Goal: Transaction & Acquisition: Purchase product/service

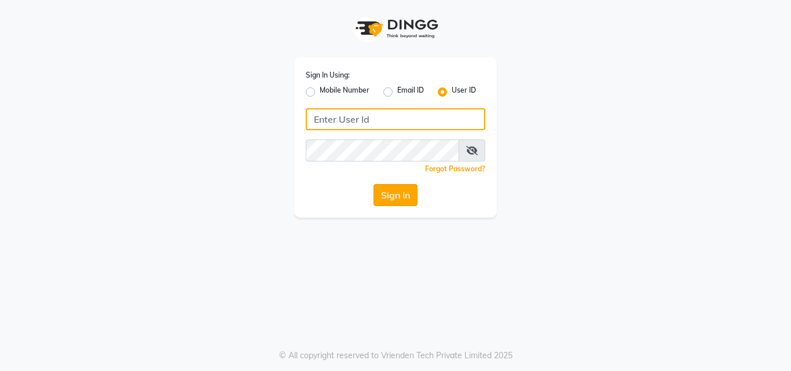
type input "deepbreath"
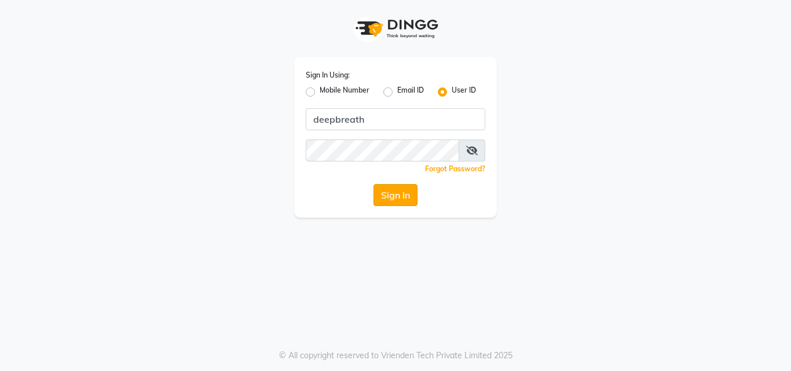
click at [384, 199] on button "Sign In" at bounding box center [395, 195] width 44 height 22
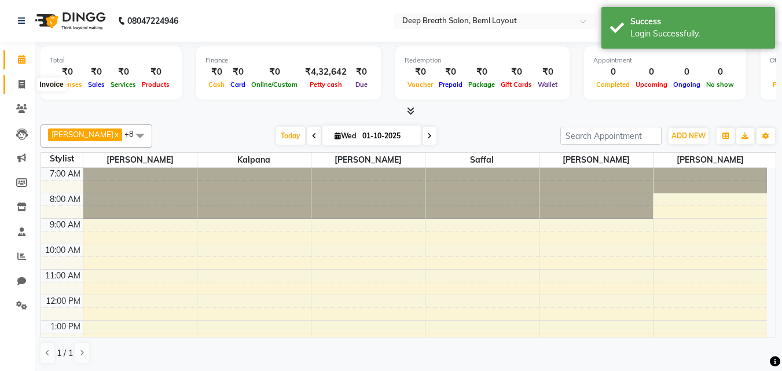
click at [22, 87] on icon at bounding box center [22, 84] width 6 height 9
select select "service"
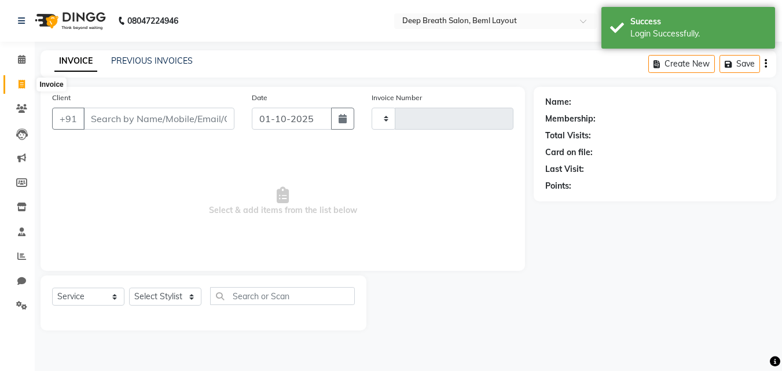
type input "1028"
select select "4101"
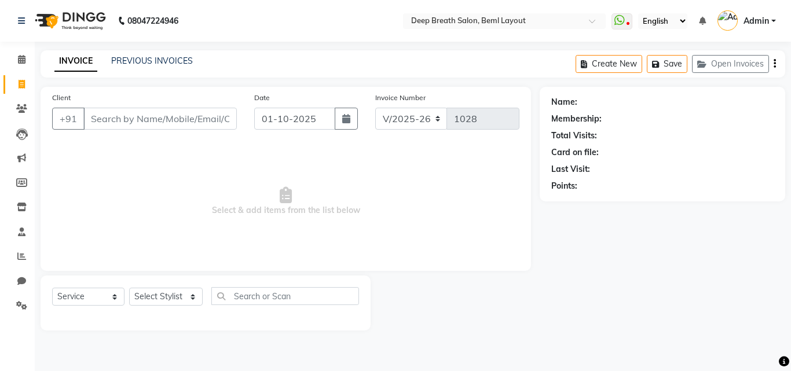
click at [115, 122] on input "Client" at bounding box center [159, 119] width 153 height 22
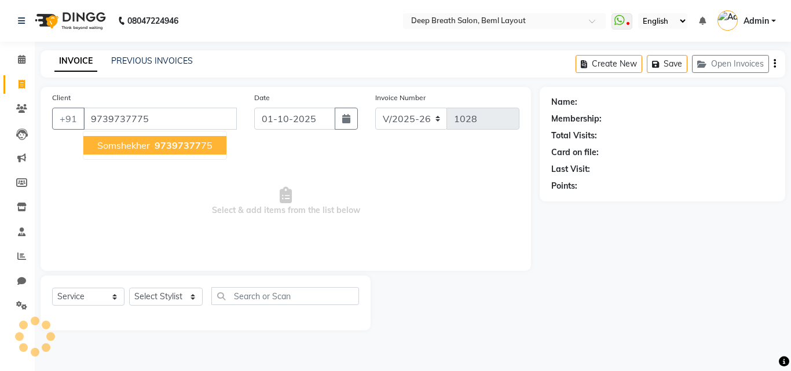
type input "9739737775"
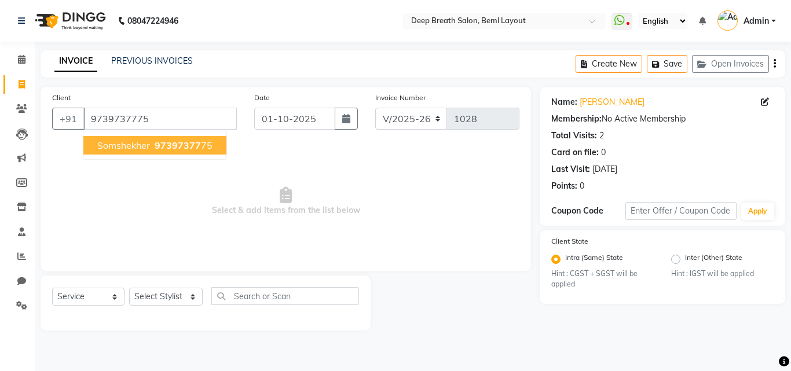
click at [131, 146] on span "somshekher" at bounding box center [123, 145] width 53 height 12
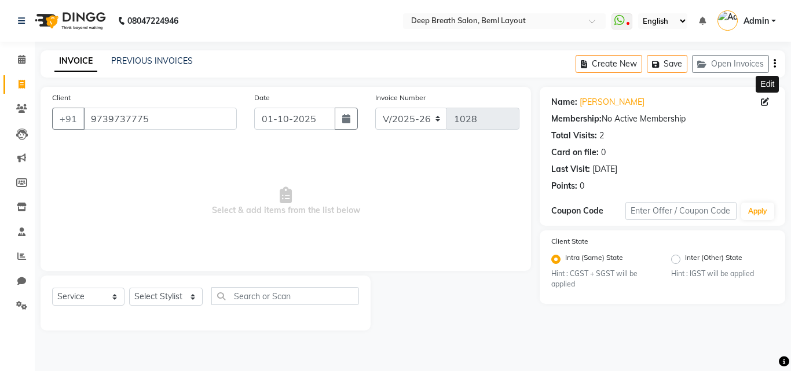
click at [761, 101] on icon at bounding box center [765, 102] width 8 height 8
select select "[DEMOGRAPHIC_DATA]"
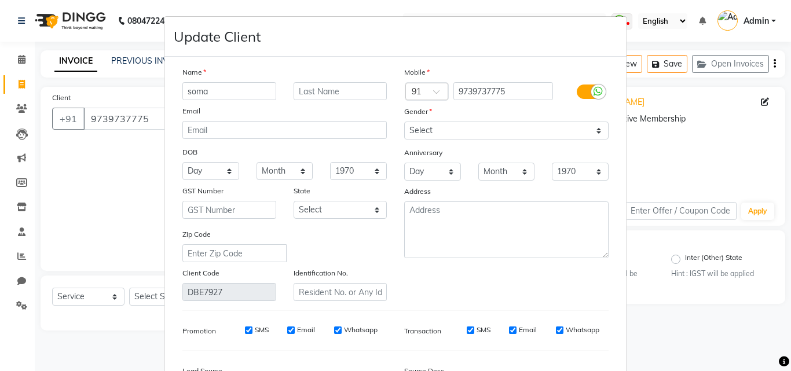
type input "soma"
click at [355, 88] on input "text" at bounding box center [340, 91] width 94 height 18
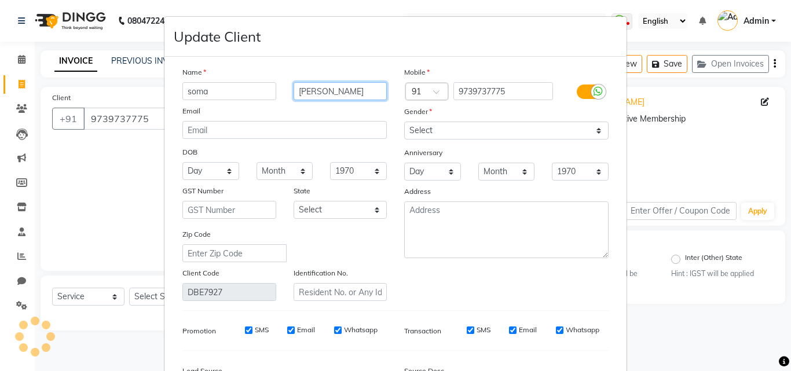
type input "[PERSON_NAME]"
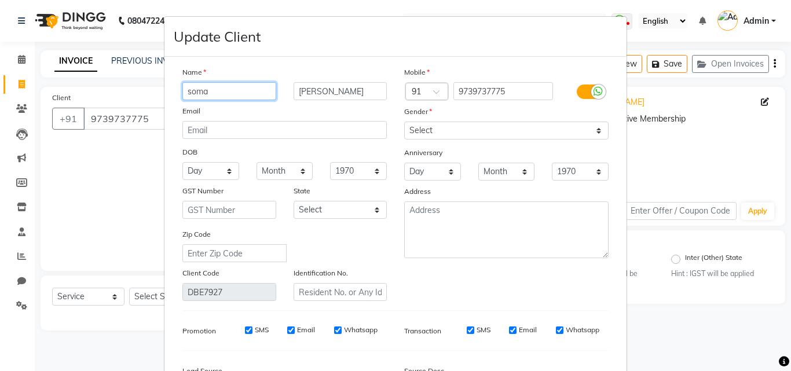
click at [189, 89] on input "soma" at bounding box center [229, 91] width 94 height 18
click at [229, 98] on input "Soma" at bounding box center [229, 91] width 94 height 18
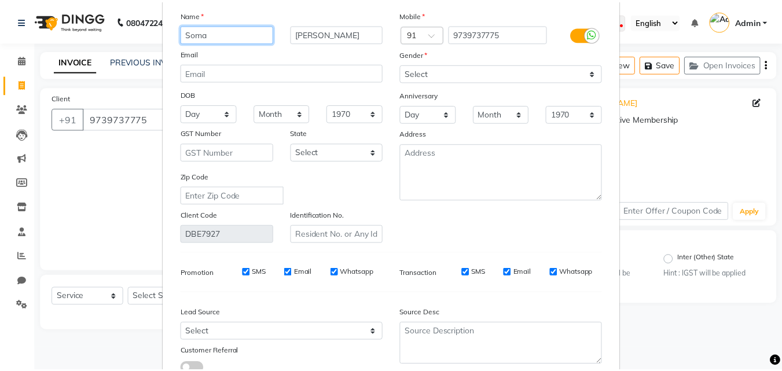
scroll to position [142, 0]
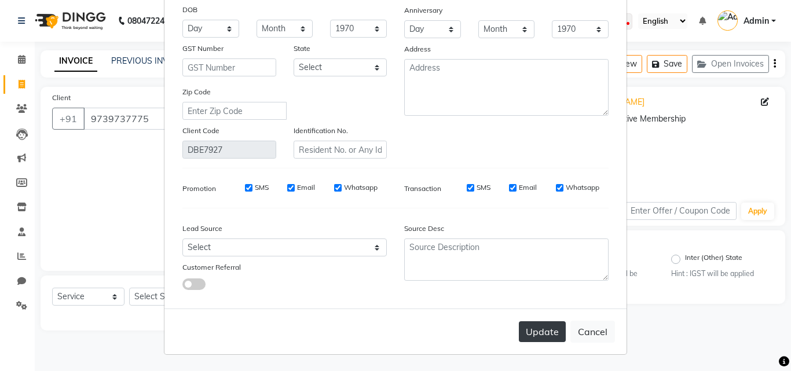
type input "Soma"
click at [528, 333] on button "Update" at bounding box center [542, 331] width 47 height 21
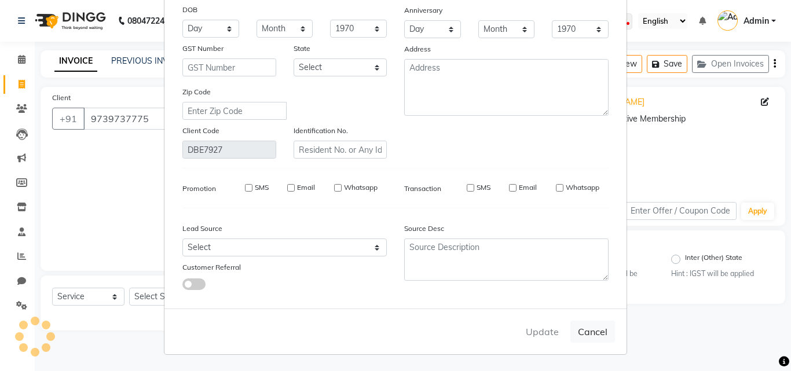
select select
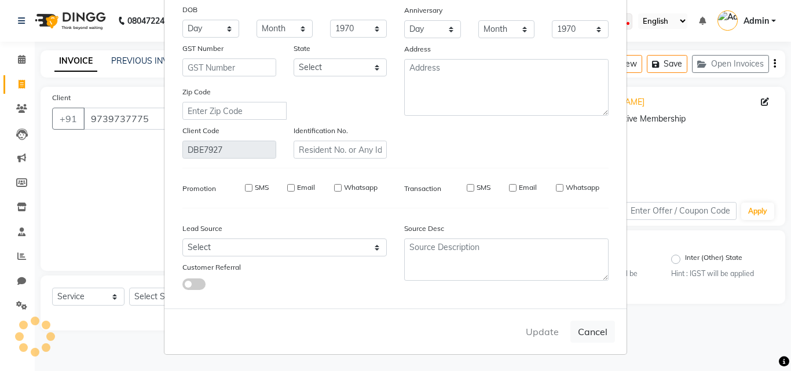
select select
checkbox input "false"
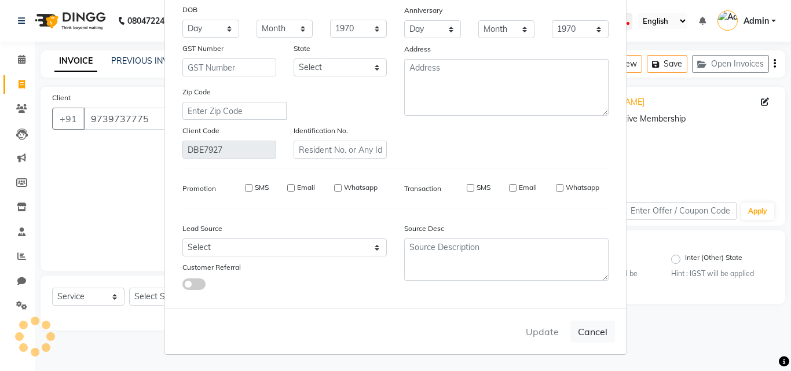
checkbox input "false"
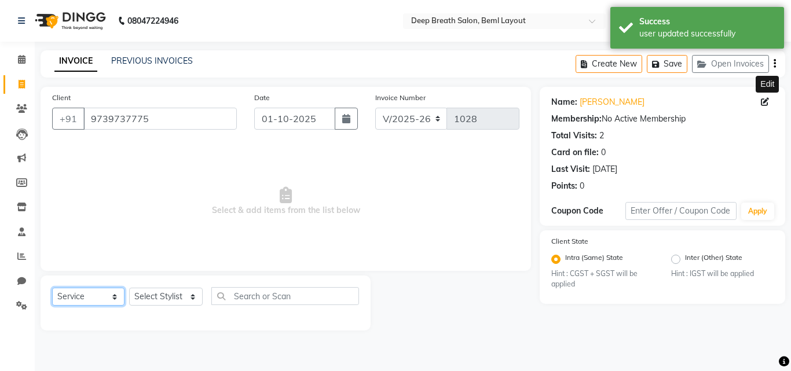
click at [86, 298] on select "Select Service Product Membership Package Voucher Prepaid Gift Card" at bounding box center [88, 297] width 72 height 18
select select "P"
click at [52, 288] on select "Select Service Product Membership Package Voucher Prepaid Gift Card" at bounding box center [88, 297] width 72 height 18
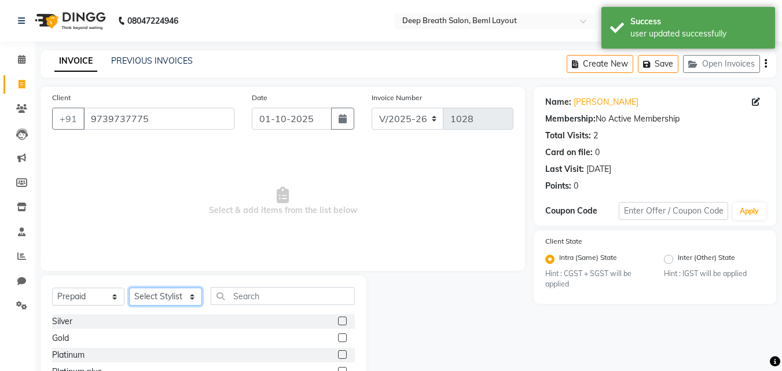
click at [174, 296] on select "Select Stylist [PERSON_NAME] [PERSON_NAME] Pallavi Mam [PERSON_NAME] [PERSON_NA…" at bounding box center [165, 297] width 73 height 18
select select "22550"
click at [129, 288] on select "Select Stylist [PERSON_NAME] [PERSON_NAME] Pallavi Mam [PERSON_NAME] [PERSON_NA…" at bounding box center [165, 297] width 73 height 18
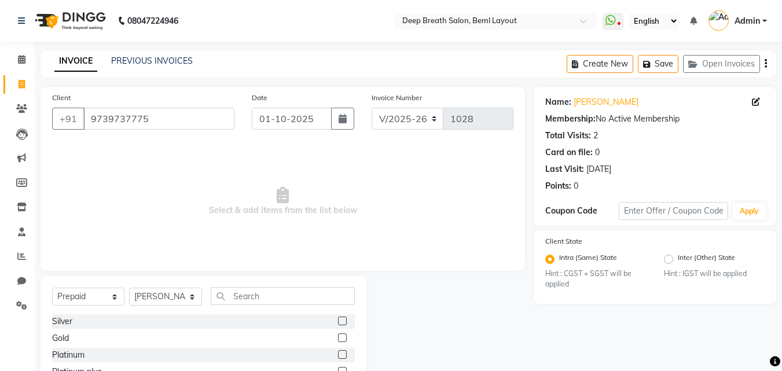
click at [339, 340] on label at bounding box center [342, 337] width 9 height 9
click at [339, 340] on input "checkbox" at bounding box center [342, 339] width 8 height 8
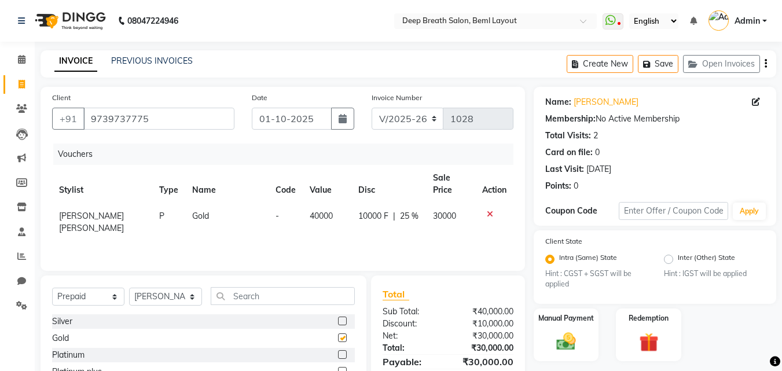
checkbox input "false"
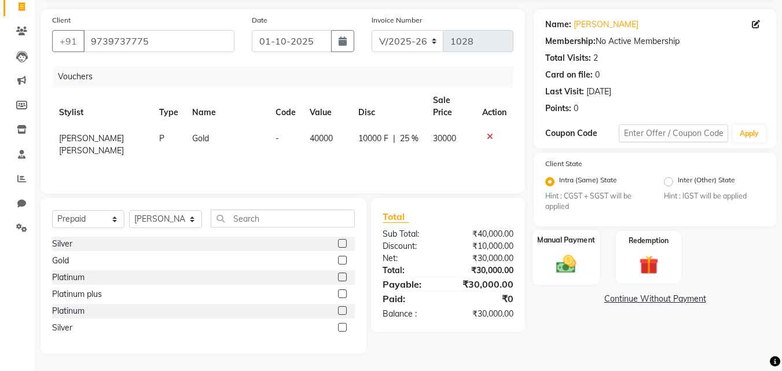
click at [551, 256] on img at bounding box center [566, 263] width 32 height 23
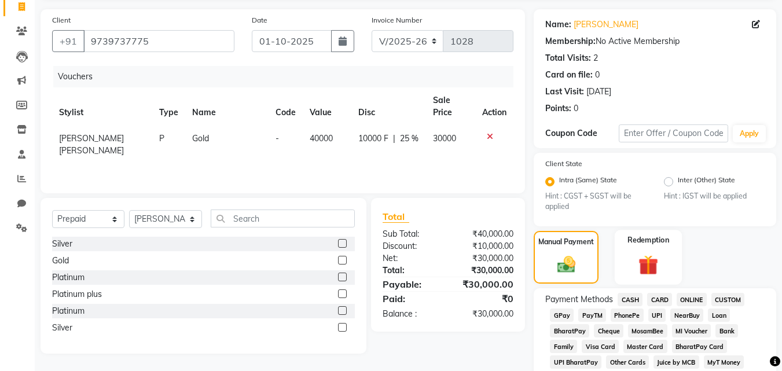
scroll to position [251, 0]
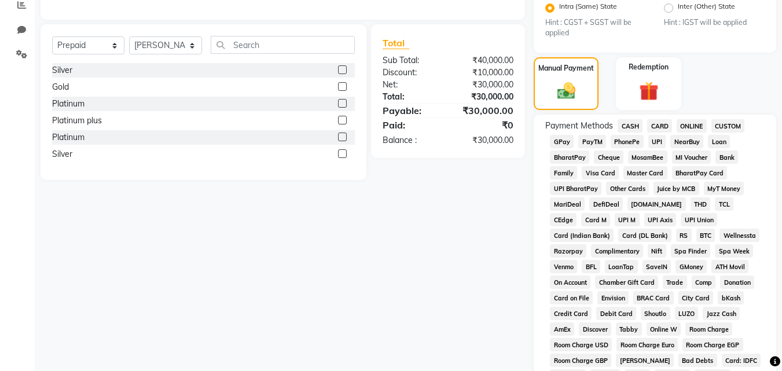
click at [628, 129] on span "CASH" at bounding box center [630, 125] width 25 height 13
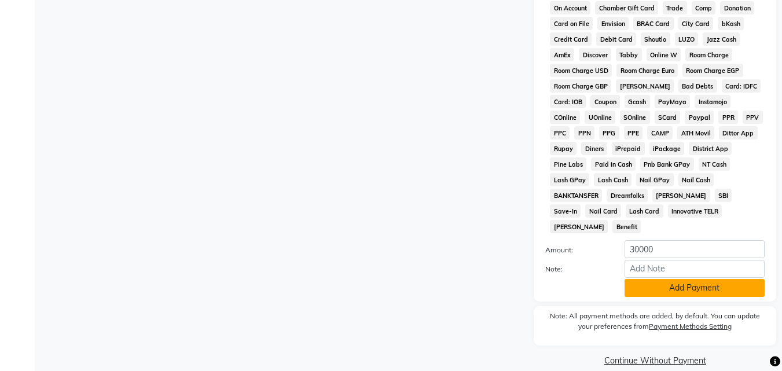
click at [674, 279] on button "Add Payment" at bounding box center [695, 288] width 140 height 18
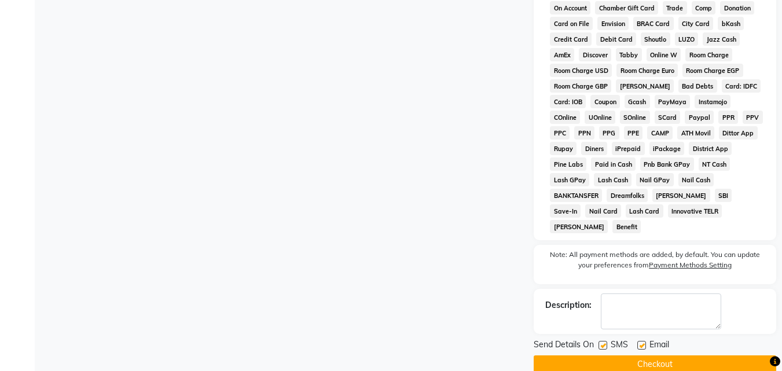
click at [651, 355] on button "Checkout" at bounding box center [655, 364] width 243 height 18
click at [692, 355] on button "Checkout" at bounding box center [655, 364] width 243 height 18
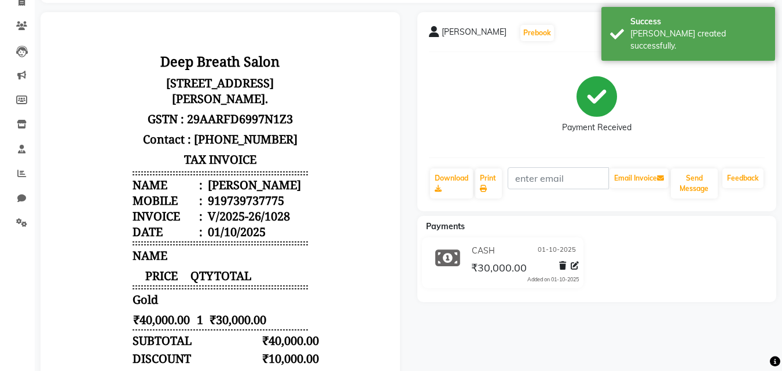
scroll to position [174, 0]
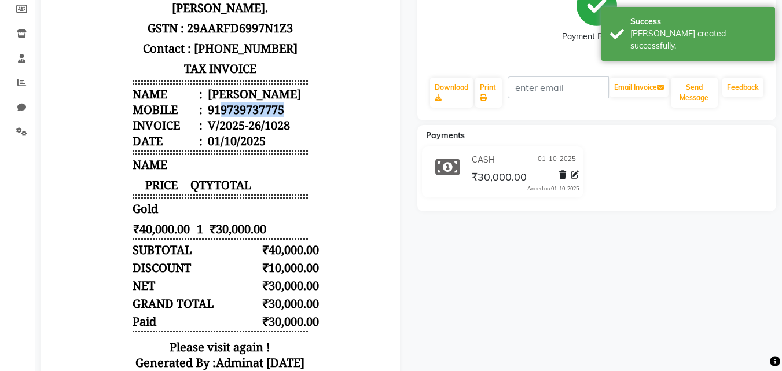
drag, startPoint x: 211, startPoint y: 133, endPoint x: 292, endPoint y: 133, distance: 80.5
click at [292, 118] on li "Mobile : 919739737775" at bounding box center [220, 110] width 175 height 16
copy div "9739737775"
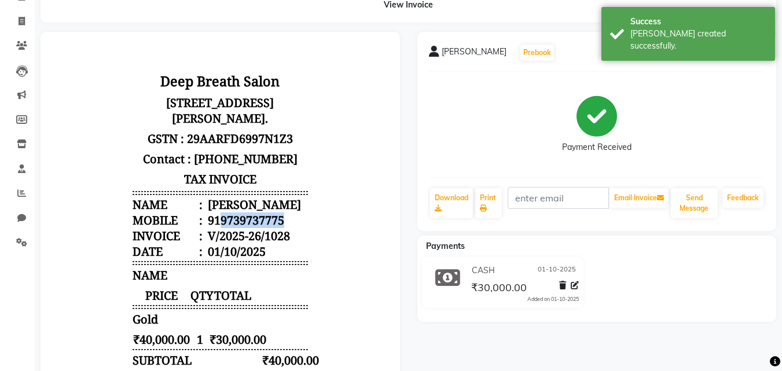
scroll to position [0, 0]
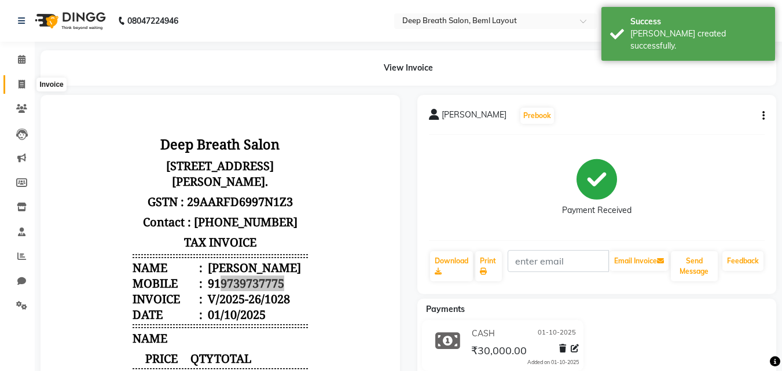
click at [17, 85] on span at bounding box center [22, 84] width 20 height 13
select select "service"
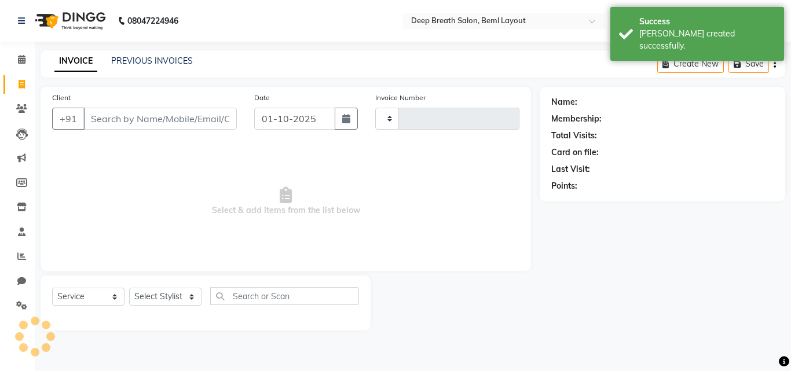
type input "1029"
select select "4101"
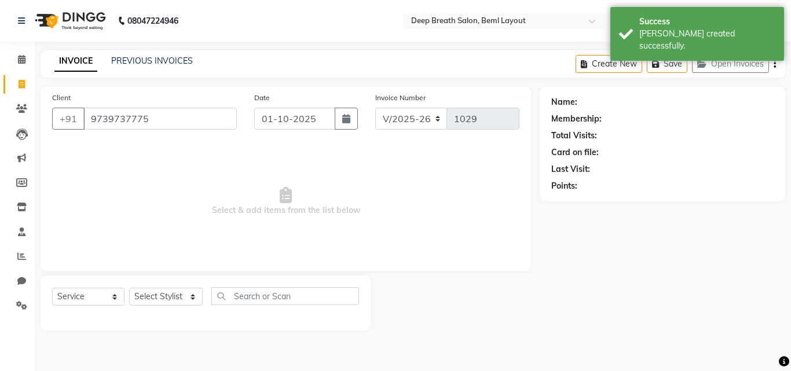
type input "9739737775"
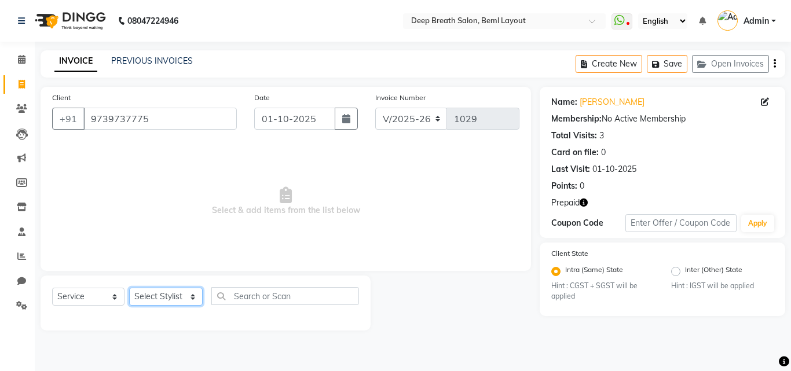
click at [174, 297] on select "Select Stylist [PERSON_NAME] [PERSON_NAME] Pallavi Mam [PERSON_NAME] [PERSON_NA…" at bounding box center [166, 297] width 74 height 18
select select "58551"
click at [129, 288] on select "Select Stylist [PERSON_NAME] [PERSON_NAME] Pallavi Mam [PERSON_NAME] [PERSON_NA…" at bounding box center [166, 297] width 74 height 18
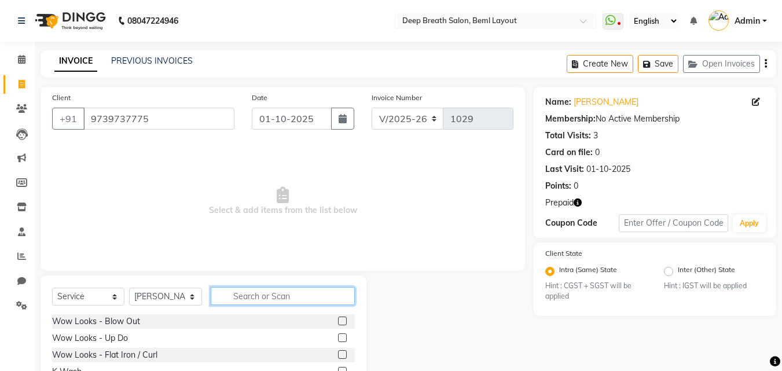
click at [254, 296] on input "text" at bounding box center [283, 296] width 144 height 18
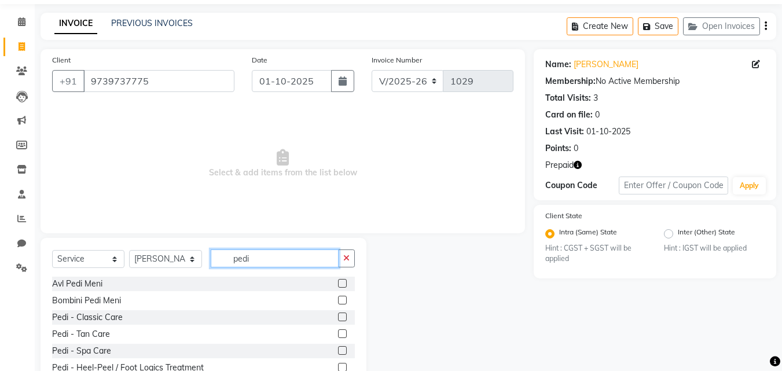
scroll to position [58, 0]
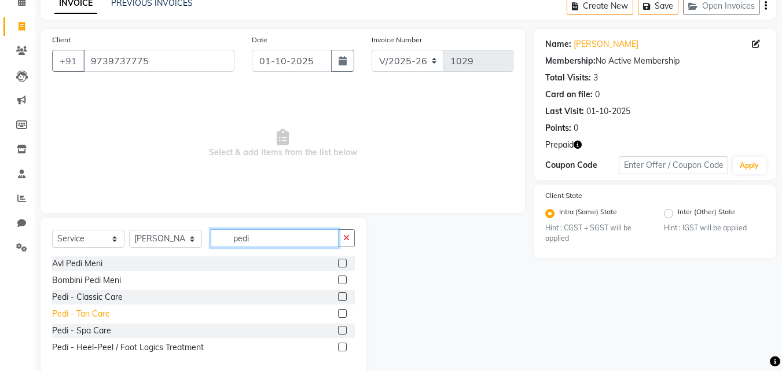
type input "pedi"
click at [102, 317] on div "Pedi - Tan Care" at bounding box center [81, 314] width 58 height 12
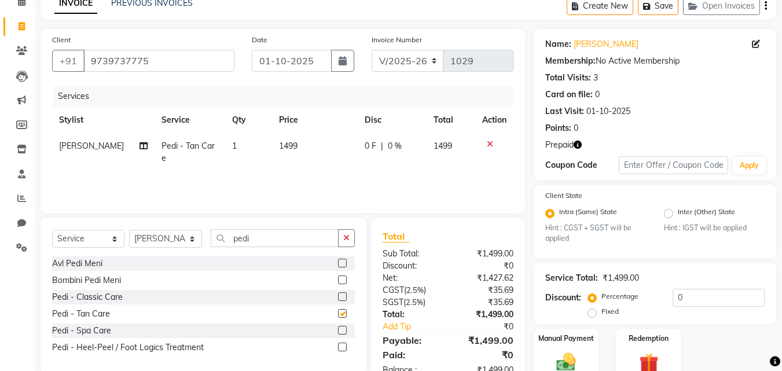
checkbox input "false"
click at [165, 242] on select "Select Stylist [PERSON_NAME] [PERSON_NAME] Pallavi Mam [PERSON_NAME] [PERSON_NA…" at bounding box center [165, 239] width 73 height 18
select select "60503"
click at [129, 230] on select "Select Stylist [PERSON_NAME] [PERSON_NAME] Pallavi Mam [PERSON_NAME] [PERSON_NA…" at bounding box center [165, 239] width 73 height 18
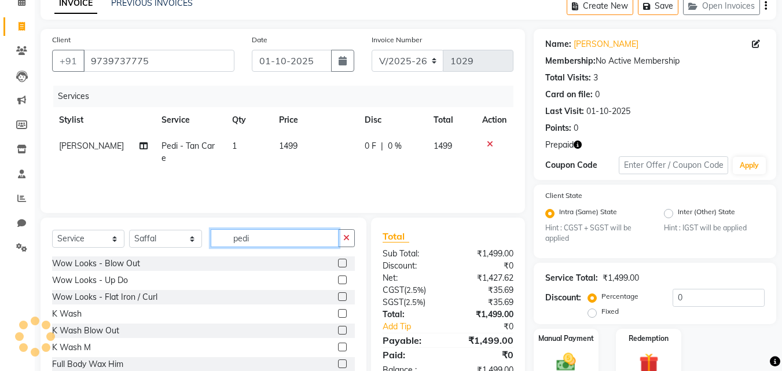
drag, startPoint x: 257, startPoint y: 243, endPoint x: 220, endPoint y: 243, distance: 37.0
click at [220, 243] on input "pedi" at bounding box center [275, 238] width 128 height 18
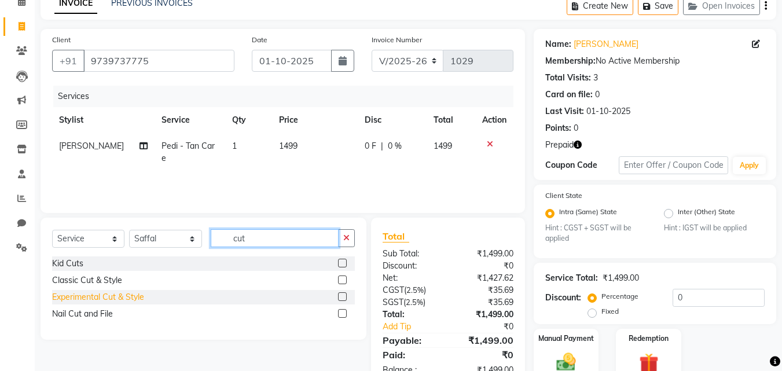
type input "cut"
click at [97, 292] on div "Experimental Cut & Style" at bounding box center [98, 297] width 92 height 12
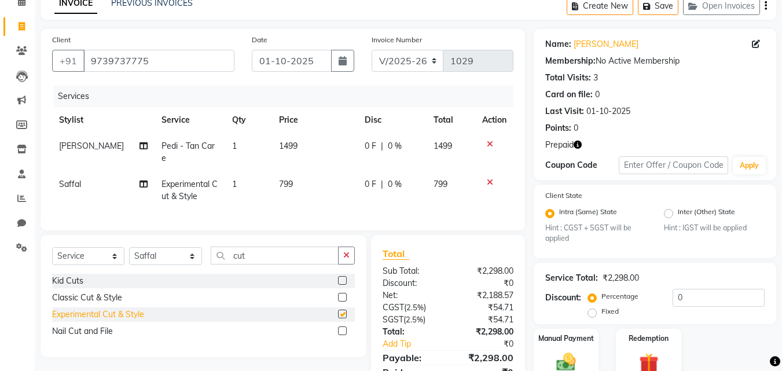
checkbox input "false"
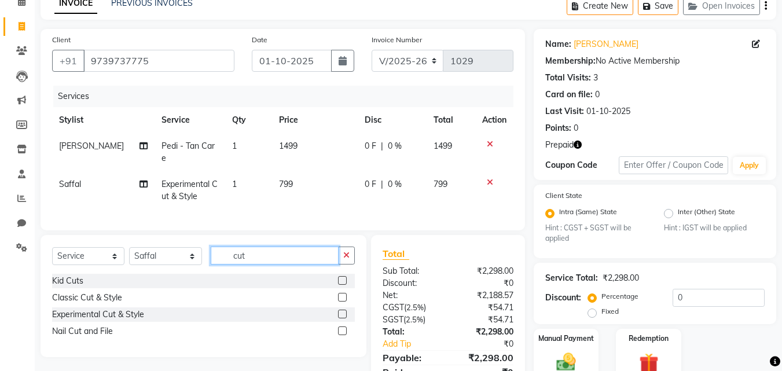
drag, startPoint x: 259, startPoint y: 252, endPoint x: 229, endPoint y: 254, distance: 30.1
click at [229, 254] on input "cut" at bounding box center [275, 256] width 128 height 18
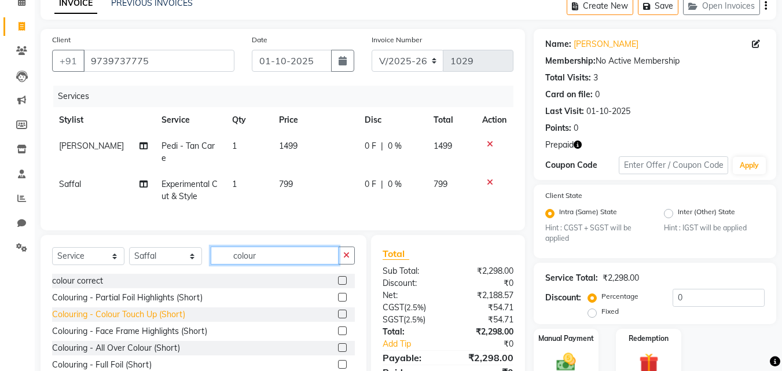
type input "colour"
click at [150, 310] on div "Colouring - Colour Touch Up (Short)" at bounding box center [118, 315] width 133 height 12
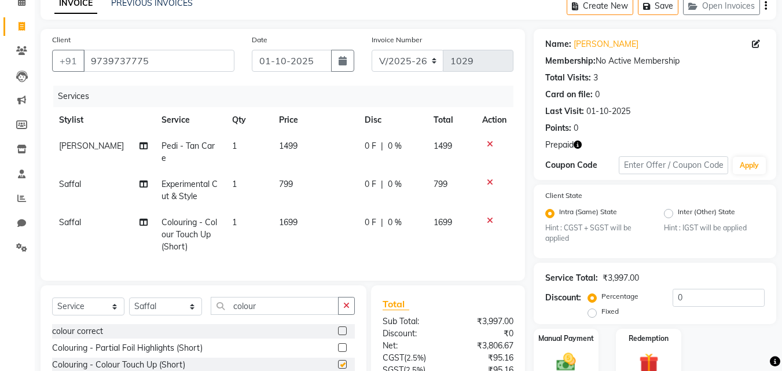
checkbox input "false"
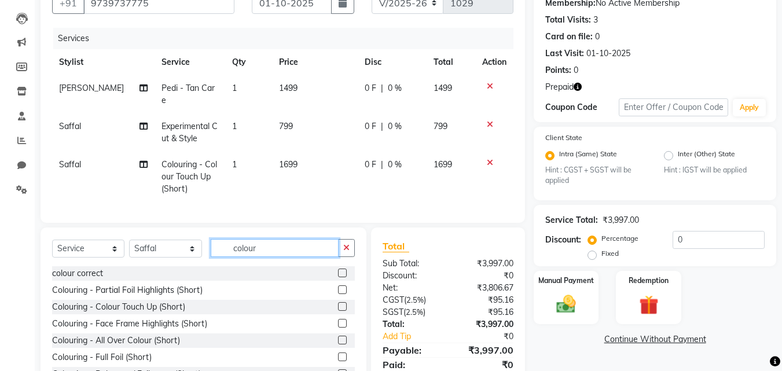
drag, startPoint x: 278, startPoint y: 245, endPoint x: 219, endPoint y: 247, distance: 59.1
click at [219, 247] on input "colour" at bounding box center [275, 248] width 128 height 18
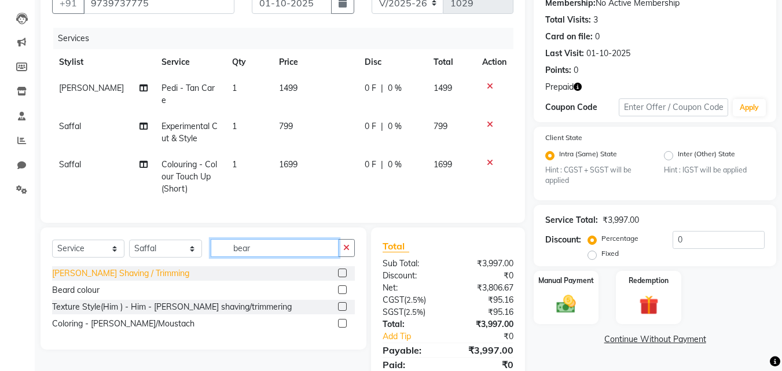
type input "bear"
click at [142, 272] on div "[PERSON_NAME] Shaving / Trimming" at bounding box center [120, 273] width 137 height 12
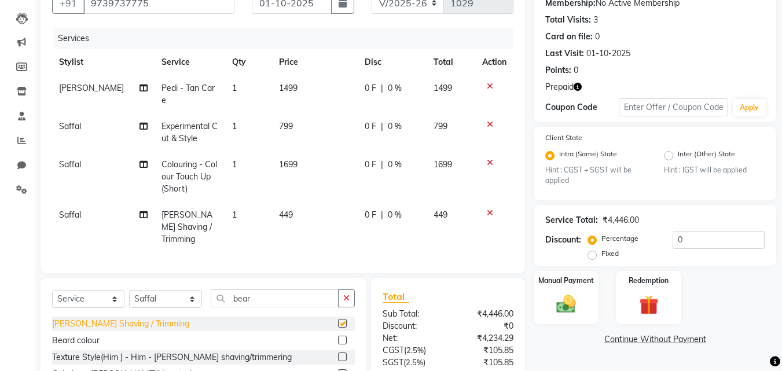
checkbox input "false"
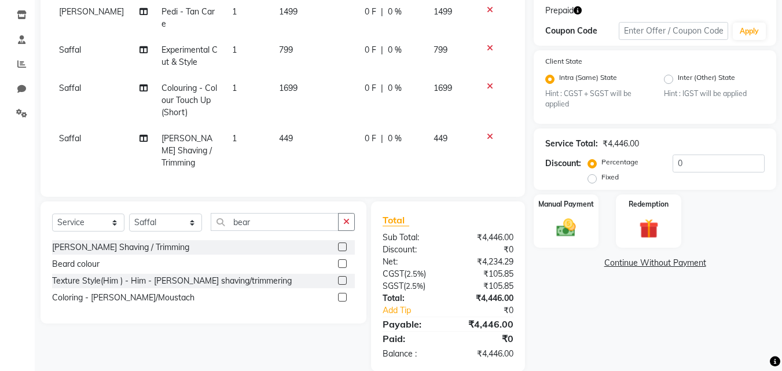
scroll to position [194, 0]
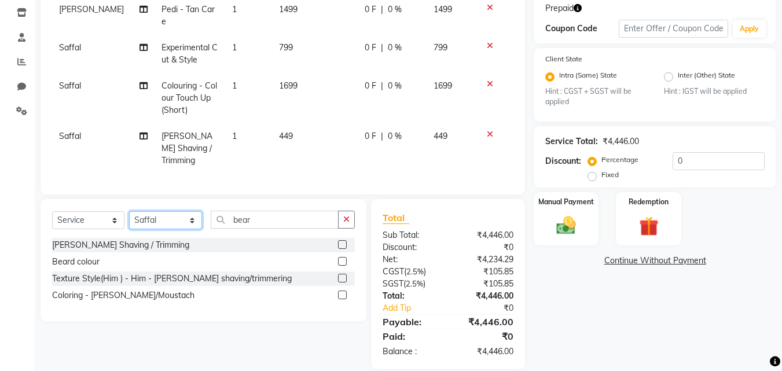
click at [146, 211] on select "Select Stylist [PERSON_NAME] [PERSON_NAME] Pallavi Mam [PERSON_NAME] [PERSON_NA…" at bounding box center [165, 220] width 73 height 18
select select "58551"
click at [129, 211] on select "Select Stylist [PERSON_NAME] [PERSON_NAME] Pallavi Mam [PERSON_NAME] [PERSON_NA…" at bounding box center [165, 220] width 73 height 18
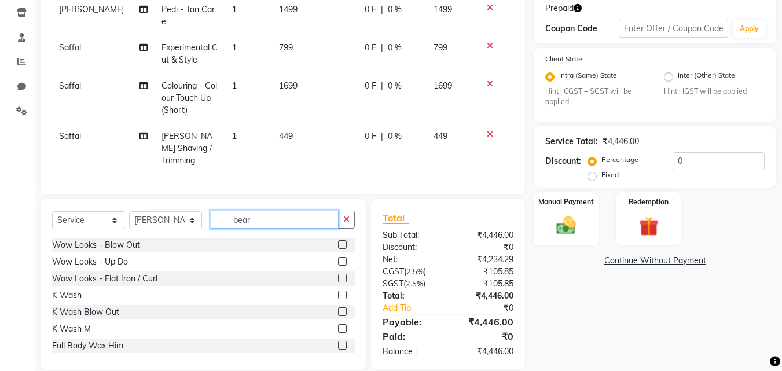
drag, startPoint x: 255, startPoint y: 205, endPoint x: 224, endPoint y: 206, distance: 30.7
click at [224, 211] on input "bear" at bounding box center [275, 220] width 128 height 18
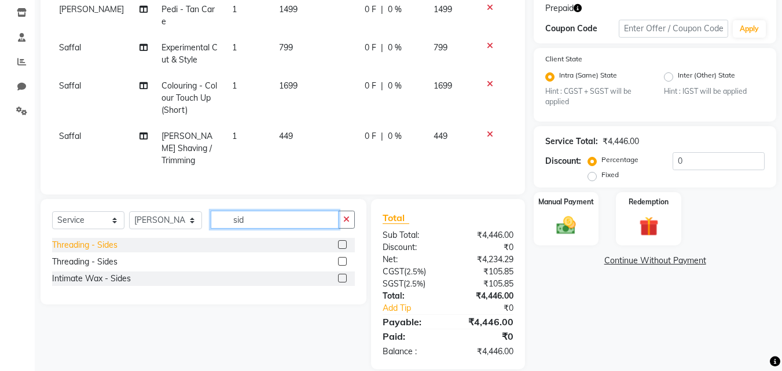
type input "sid"
click at [101, 239] on div "Threading - Sides" at bounding box center [84, 245] width 65 height 12
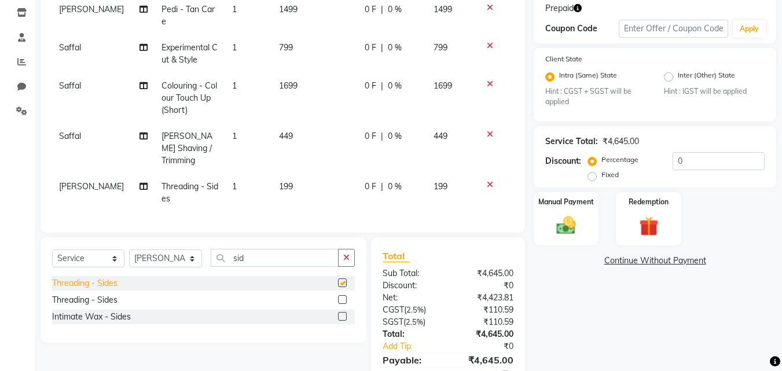
checkbox input "false"
drag, startPoint x: 259, startPoint y: 242, endPoint x: 221, endPoint y: 244, distance: 37.7
click at [221, 249] on input "sid" at bounding box center [275, 258] width 128 height 18
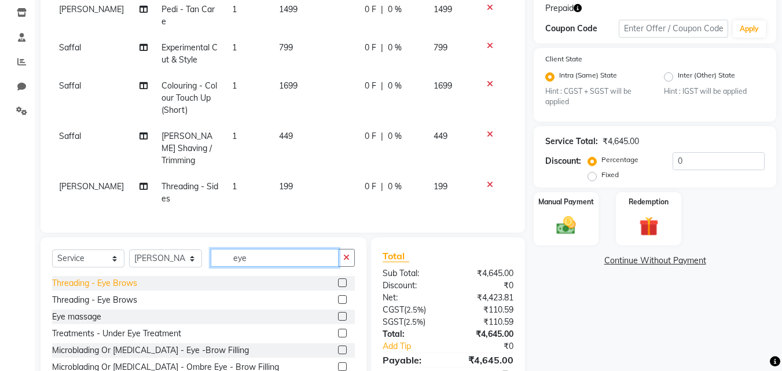
type input "eye"
click at [126, 277] on div "Threading - Eye Brows" at bounding box center [94, 283] width 85 height 12
checkbox input "false"
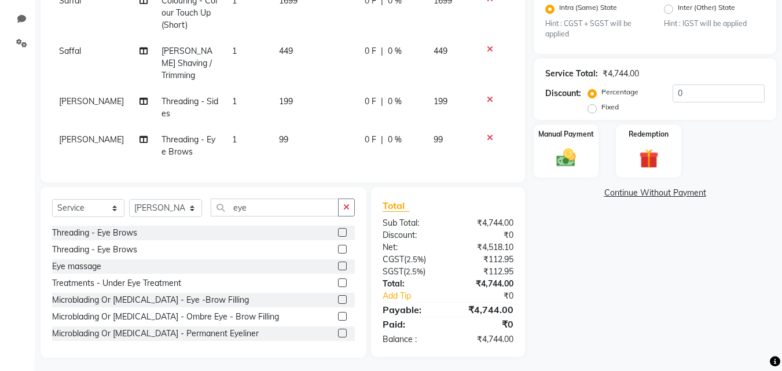
scroll to position [266, 0]
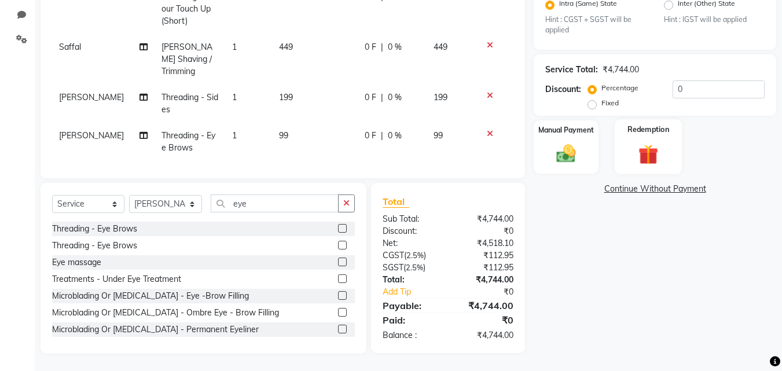
click at [654, 142] on img at bounding box center [648, 154] width 32 height 25
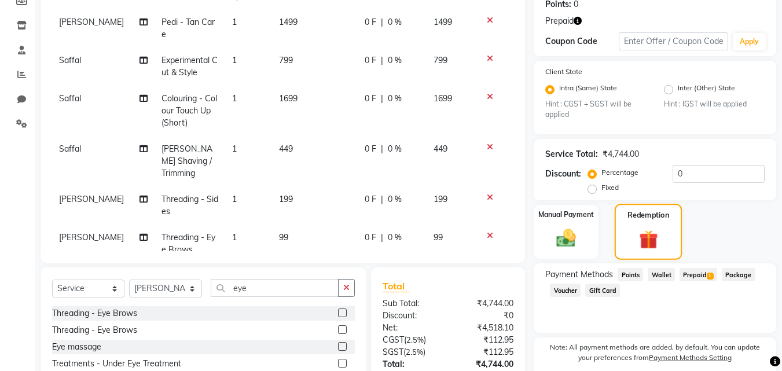
scroll to position [208, 0]
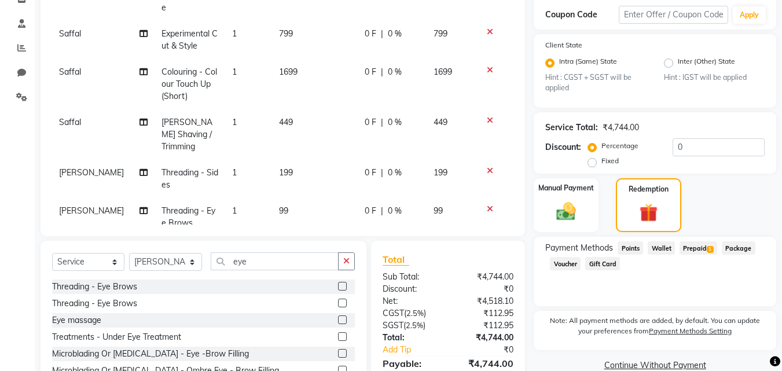
click at [697, 249] on span "Prepaid 1" at bounding box center [699, 247] width 38 height 13
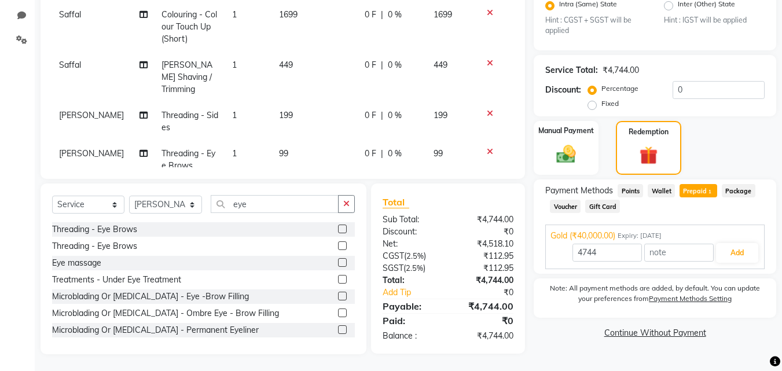
scroll to position [266, 0]
click at [745, 255] on button "Add" at bounding box center [737, 253] width 42 height 20
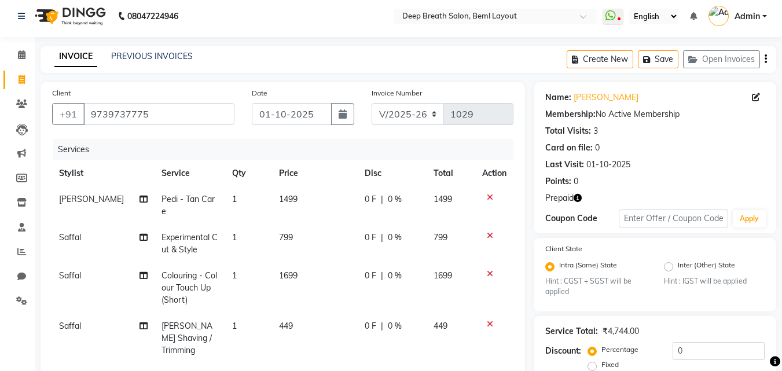
scroll to position [0, 0]
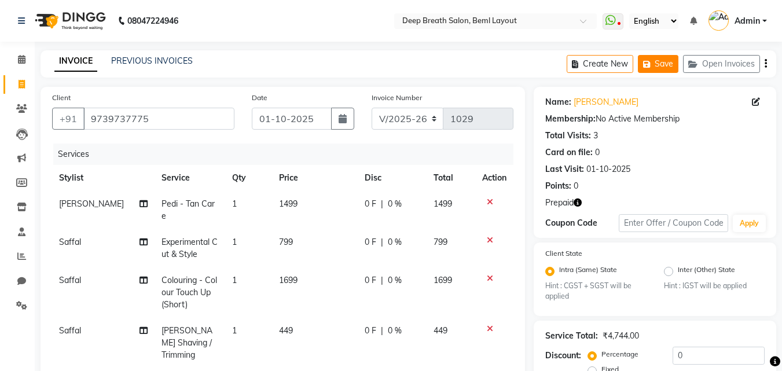
click at [660, 65] on button "Save" at bounding box center [658, 64] width 41 height 18
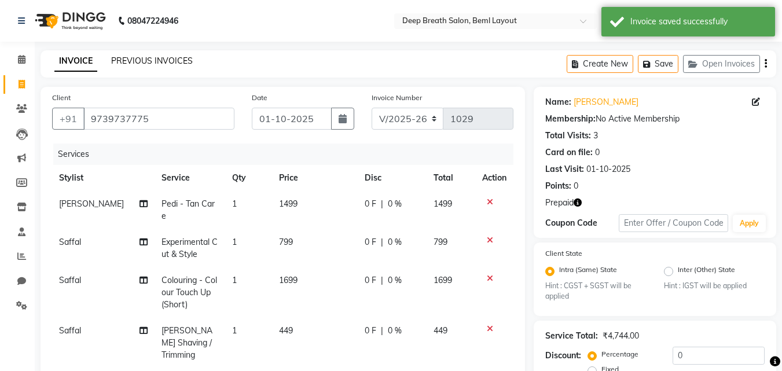
click at [167, 64] on link "PREVIOUS INVOICES" at bounding box center [152, 61] width 82 height 10
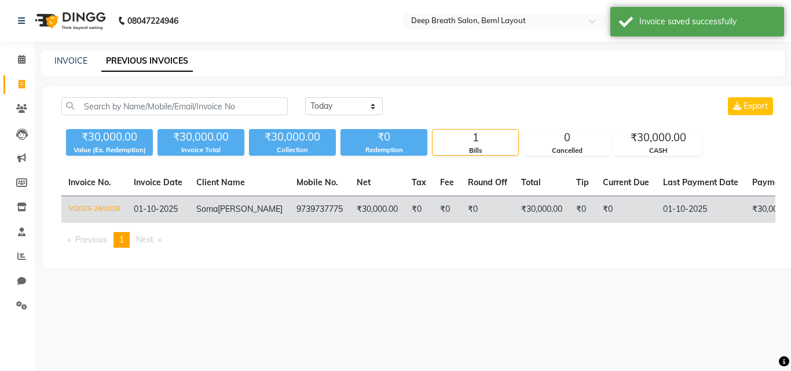
click at [405, 212] on td "₹0" at bounding box center [419, 209] width 28 height 27
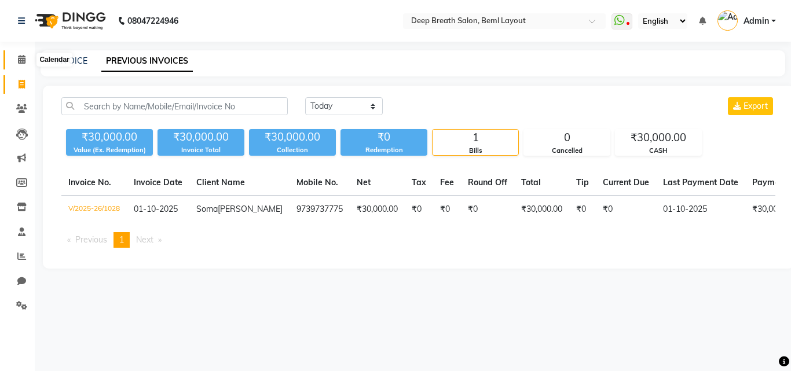
click at [21, 56] on icon at bounding box center [22, 59] width 8 height 9
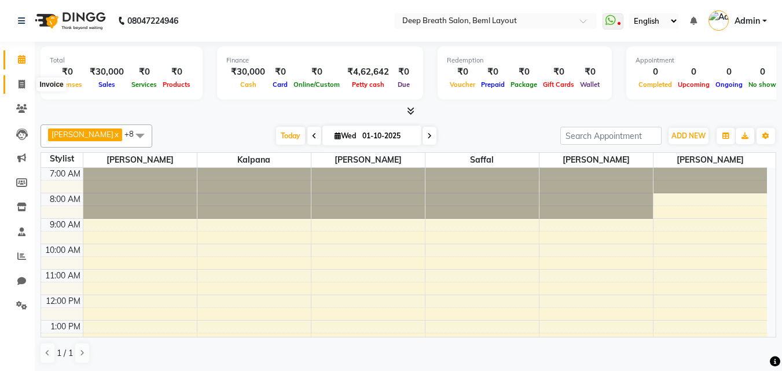
click at [23, 85] on icon at bounding box center [22, 84] width 6 height 9
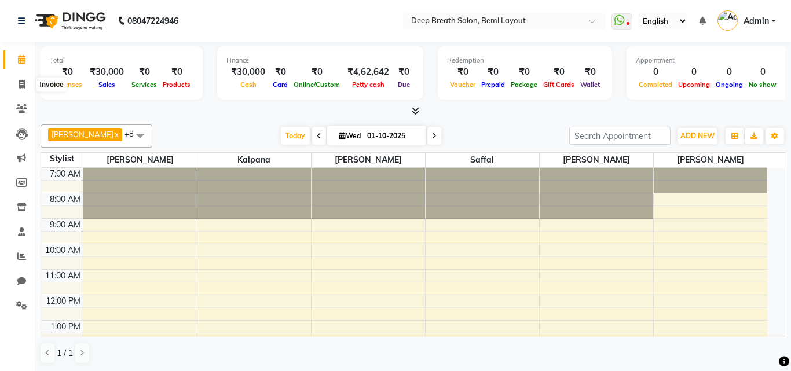
select select "4101"
select select "service"
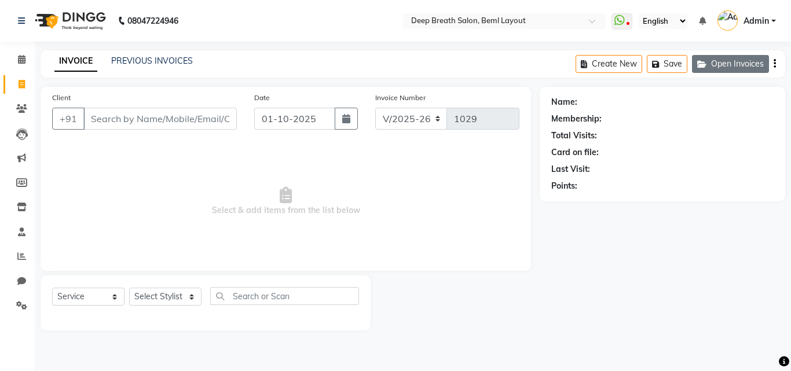
click at [743, 57] on button "Open Invoices" at bounding box center [730, 64] width 77 height 18
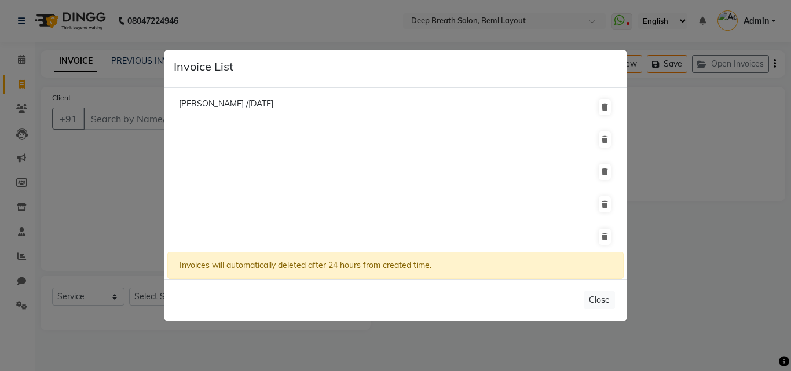
click at [731, 117] on ngb-modal-window "Invoice List [PERSON_NAME] /[DATE] Invoices will automatically deleted after 24…" at bounding box center [395, 185] width 791 height 371
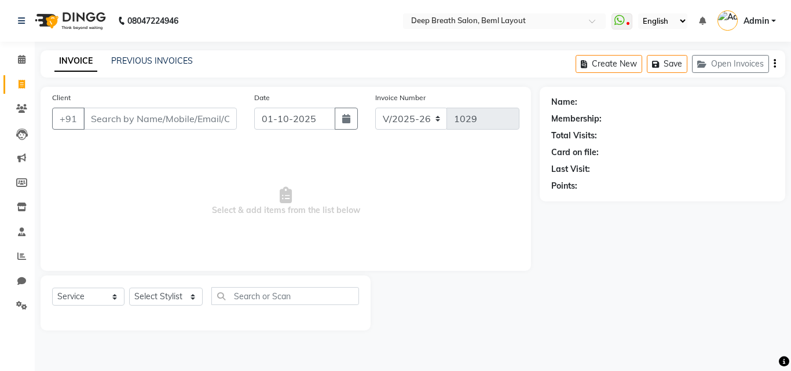
click at [747, 64] on button "Open Invoices" at bounding box center [730, 64] width 77 height 18
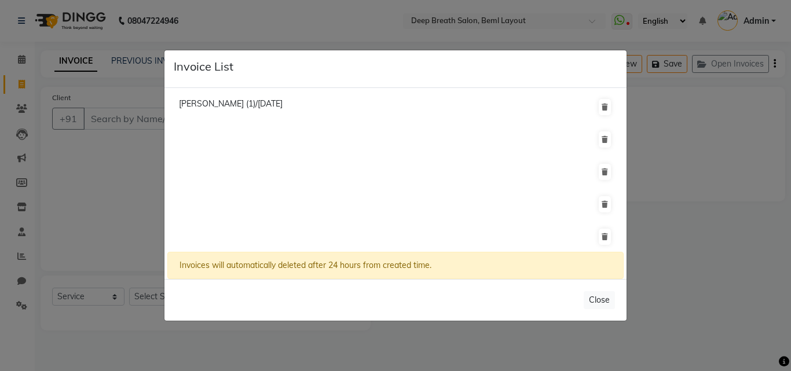
click at [726, 131] on ngb-modal-window "Invoice List [PERSON_NAME] (1)/[DATE] Invoices will automatically deleted after…" at bounding box center [395, 185] width 791 height 371
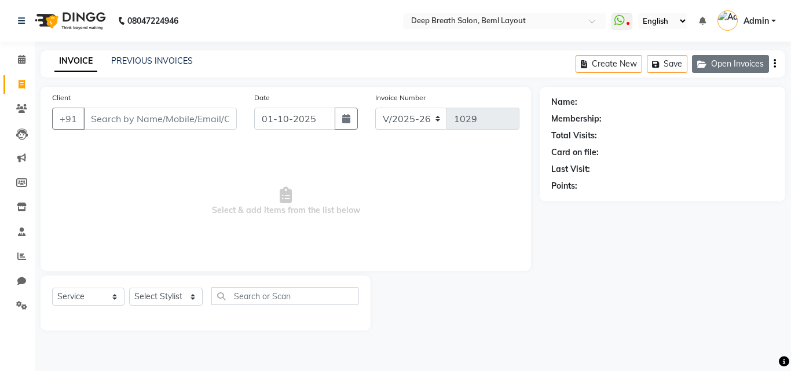
click at [734, 70] on button "Open Invoices" at bounding box center [730, 64] width 77 height 18
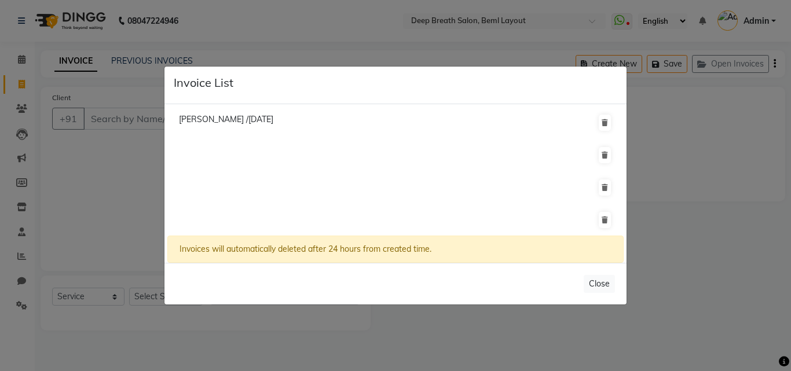
click at [688, 134] on ngb-modal-window "Invoice List [PERSON_NAME] /[DATE] Invoices will automatically deleted after 24…" at bounding box center [395, 185] width 791 height 371
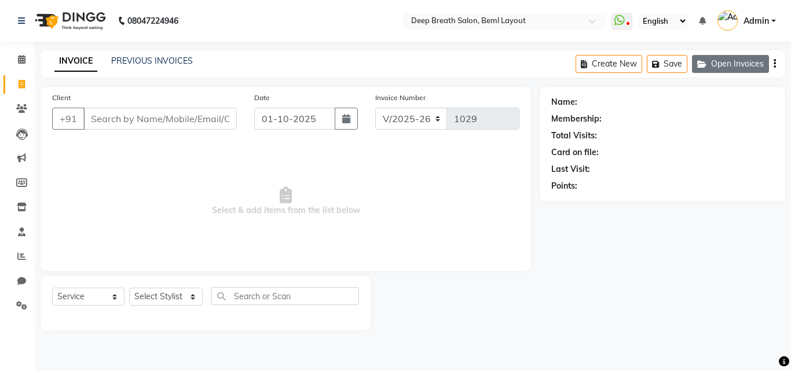
click at [724, 62] on button "Open Invoices" at bounding box center [730, 64] width 77 height 18
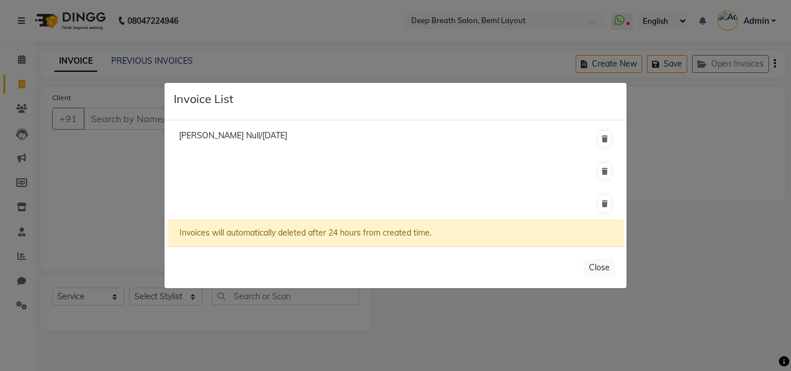
click at [694, 158] on ngb-modal-window "Invoice List [PERSON_NAME] Null/[DATE] Invoices will automatically deleted afte…" at bounding box center [395, 185] width 791 height 371
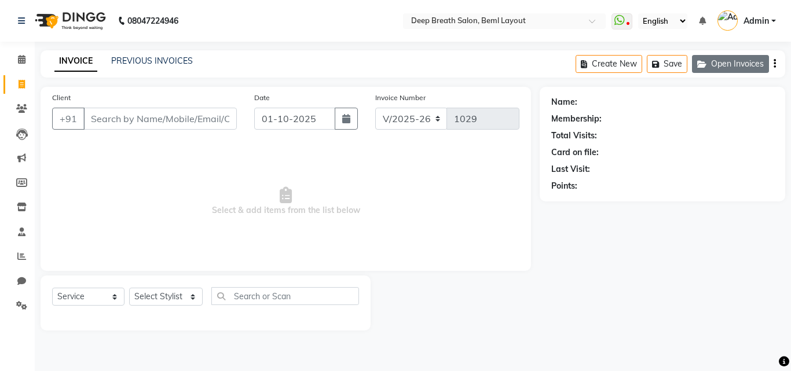
click at [730, 65] on button "Open Invoices" at bounding box center [730, 64] width 77 height 18
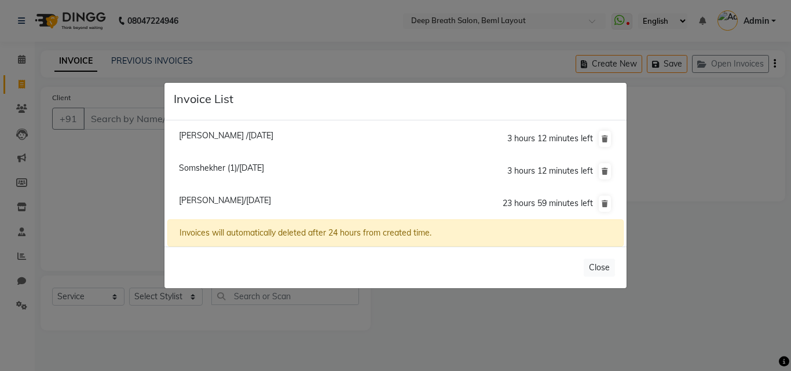
click at [230, 202] on span "[PERSON_NAME]/[DATE]" at bounding box center [225, 200] width 92 height 10
type input "9739737775"
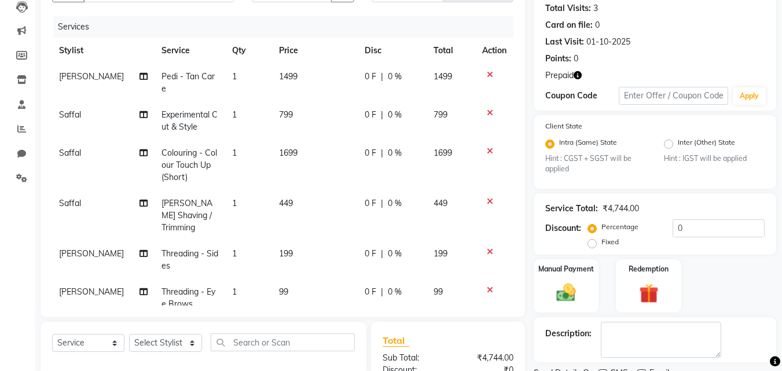
scroll to position [232, 0]
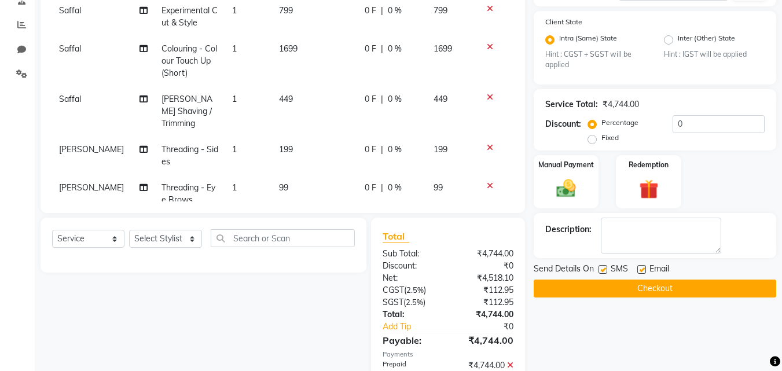
click at [637, 289] on button "Checkout" at bounding box center [655, 289] width 243 height 18
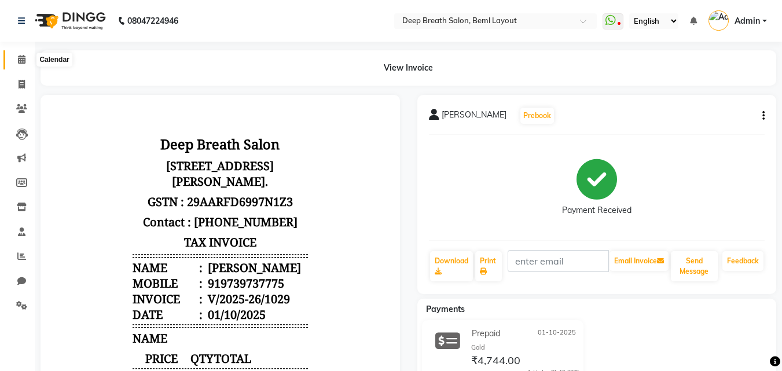
click at [23, 63] on icon at bounding box center [22, 59] width 8 height 9
